Goal: Navigation & Orientation: Go to known website

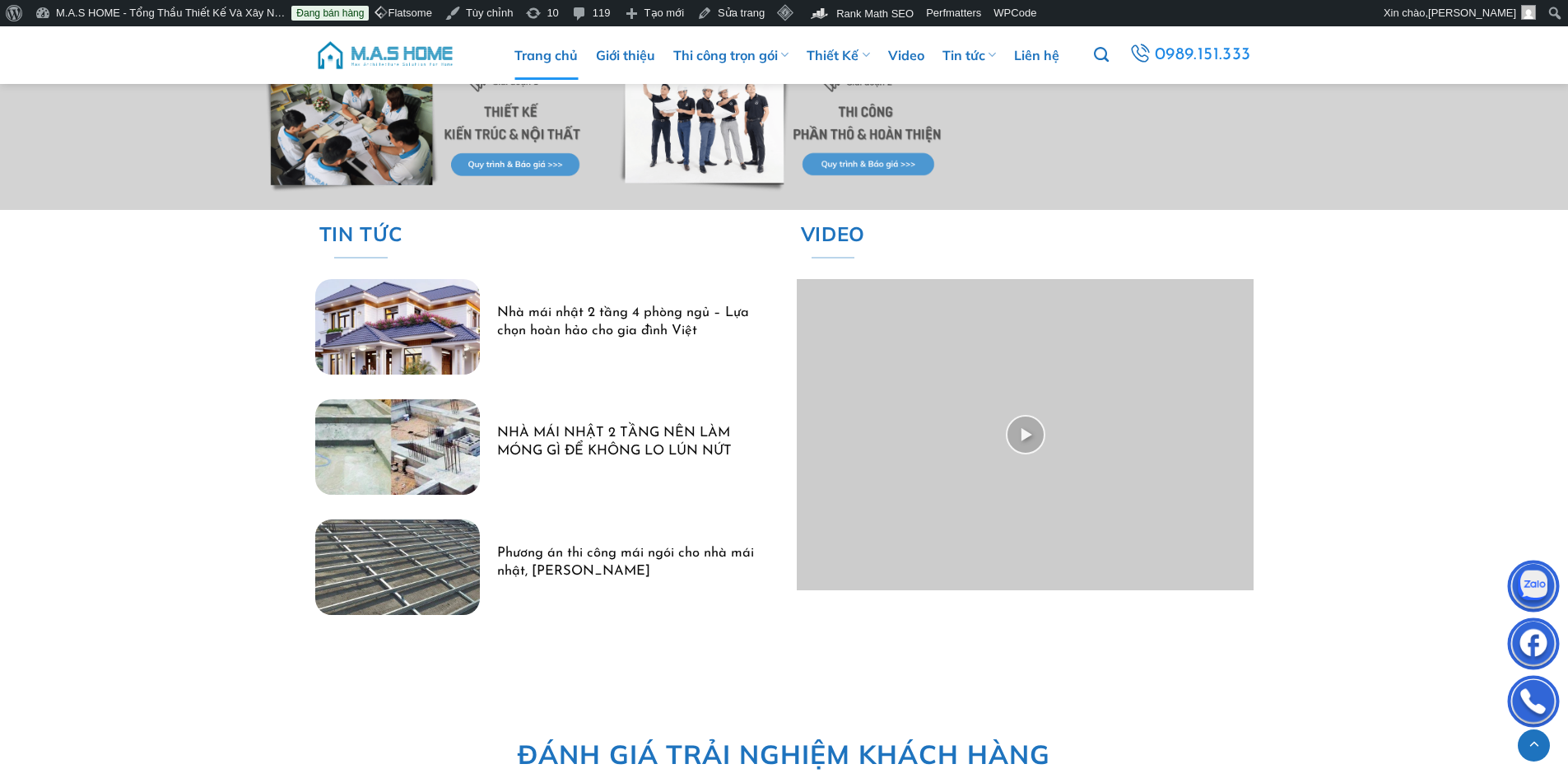
scroll to position [4938, 0]
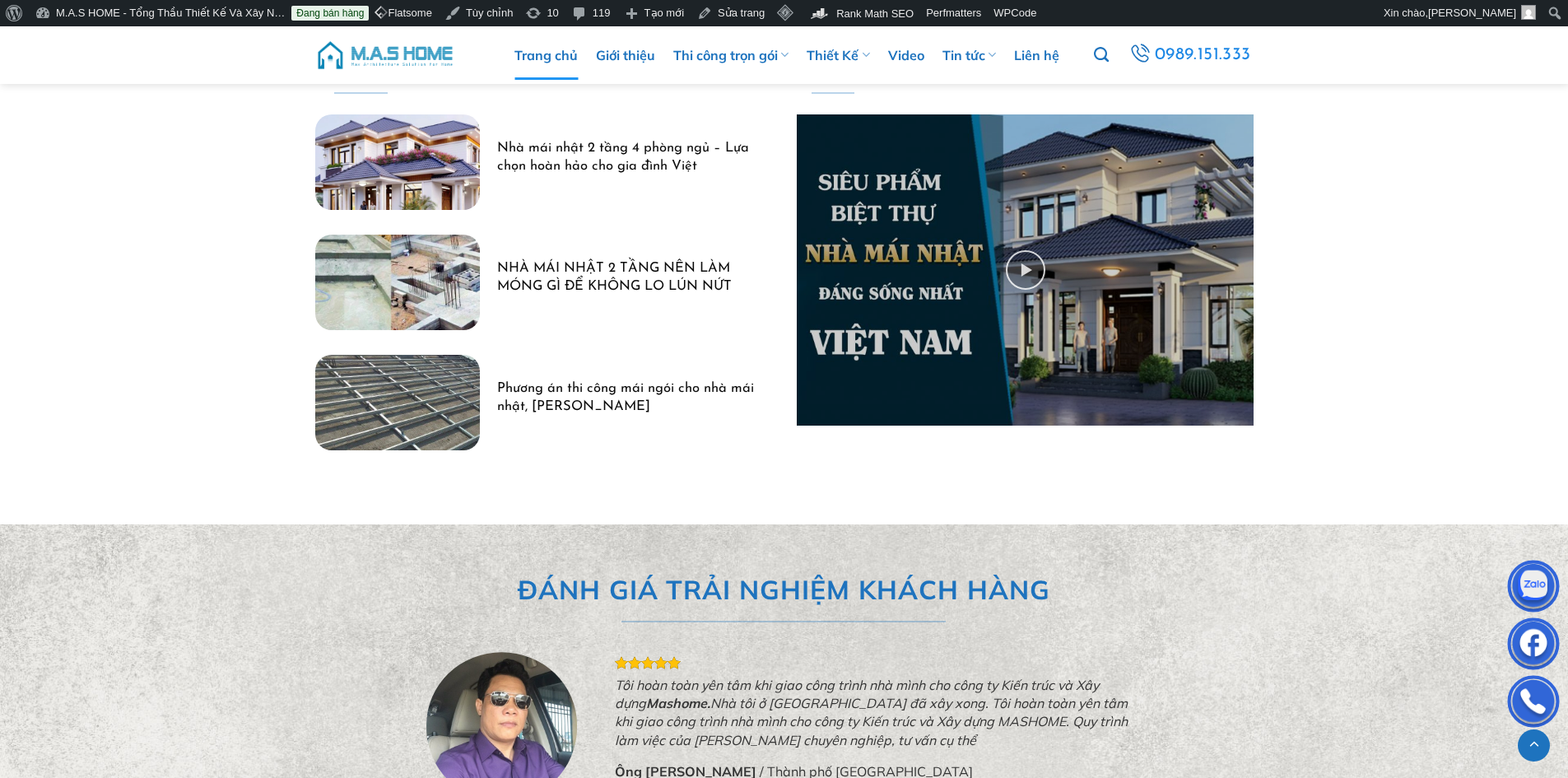
click at [408, 48] on img at bounding box center [385, 55] width 140 height 50
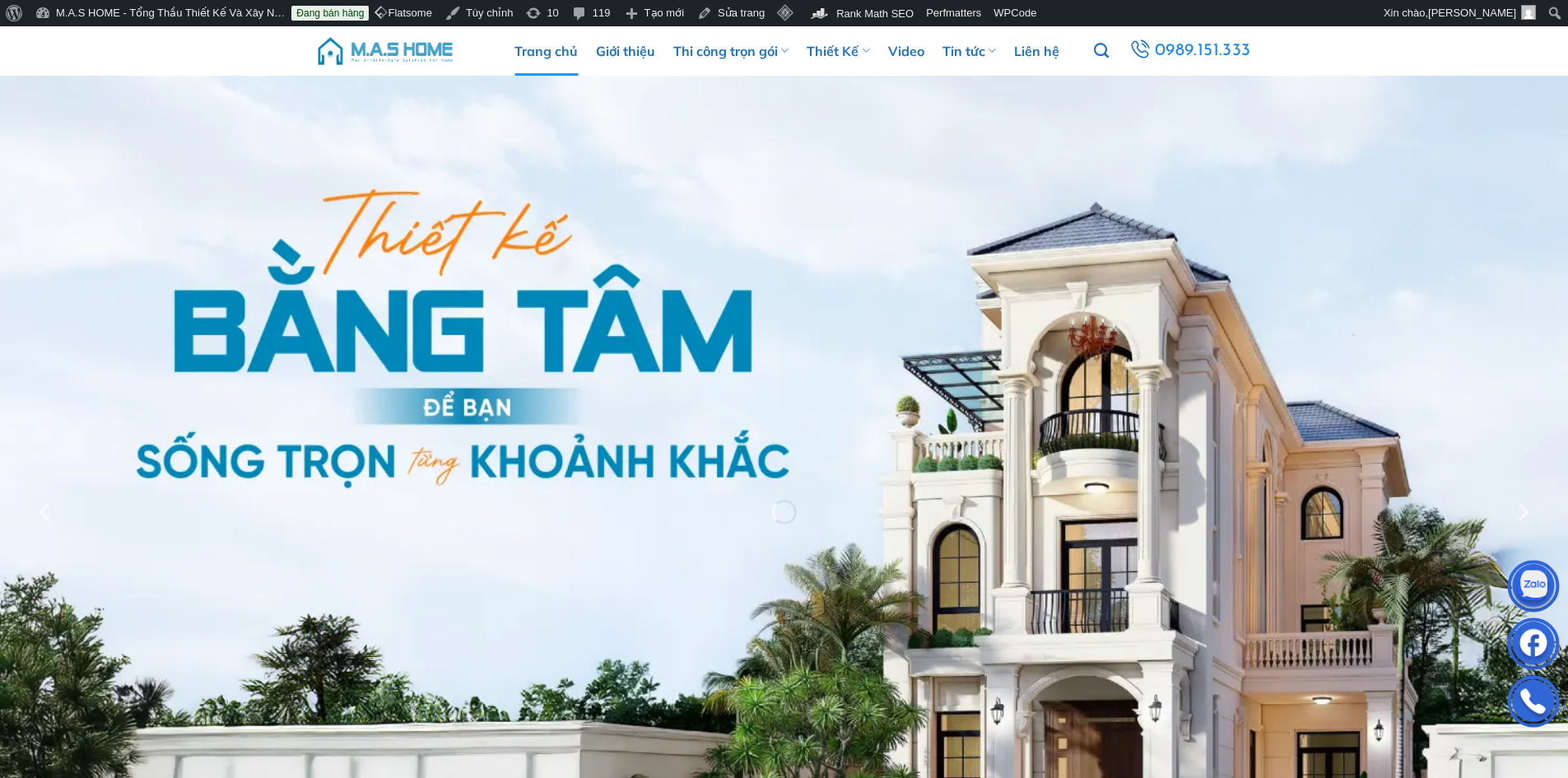
click at [386, 52] on img at bounding box center [385, 50] width 140 height 50
click at [426, 50] on img at bounding box center [385, 50] width 140 height 50
